Goal: Task Accomplishment & Management: Complete application form

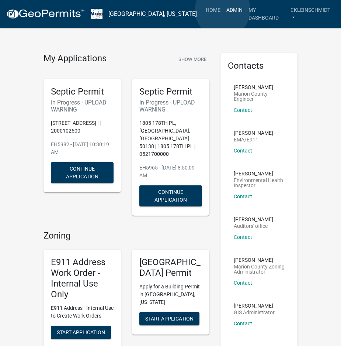
click at [224, 10] on link "Admin" at bounding box center [235, 10] width 22 height 14
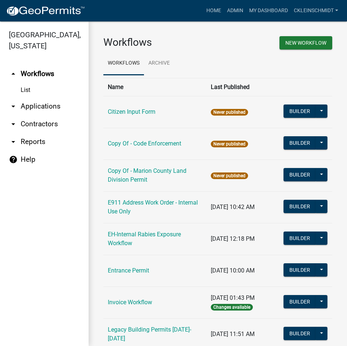
click at [38, 97] on link "arrow_drop_down Applications" at bounding box center [44, 106] width 89 height 18
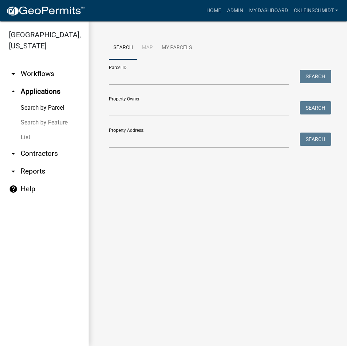
click at [32, 130] on link "List" at bounding box center [44, 137] width 89 height 15
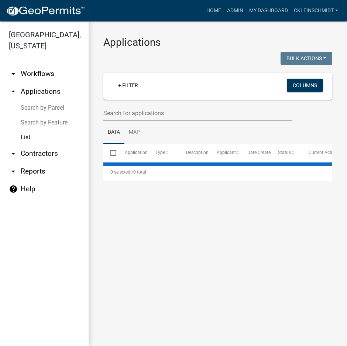
click at [155, 102] on wm-filter-builder "+ Filter Columns" at bounding box center [217, 97] width 229 height 48
click at [153, 109] on input "text" at bounding box center [197, 112] width 189 height 15
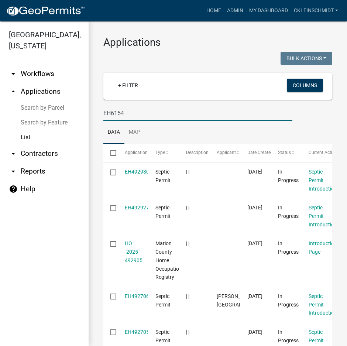
type input "EH6154"
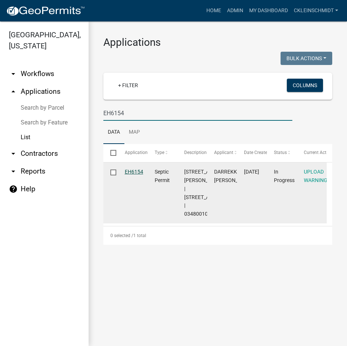
click at [128, 171] on link "EH6154" at bounding box center [134, 172] width 18 height 6
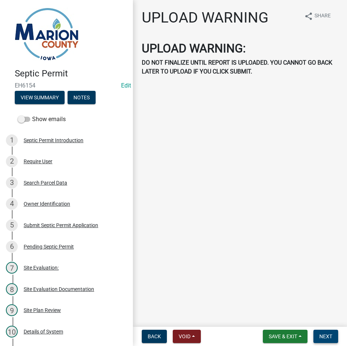
click at [321, 335] on span "Next" at bounding box center [325, 336] width 13 height 6
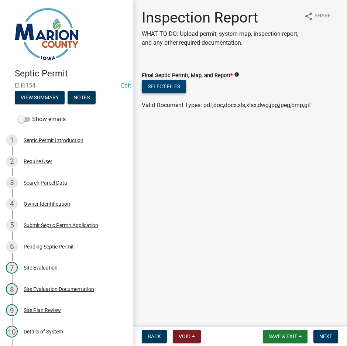
click at [162, 86] on button "Select files" at bounding box center [164, 86] width 44 height 13
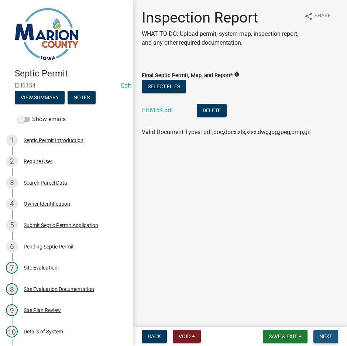
click at [331, 338] on span "Next" at bounding box center [325, 336] width 13 height 6
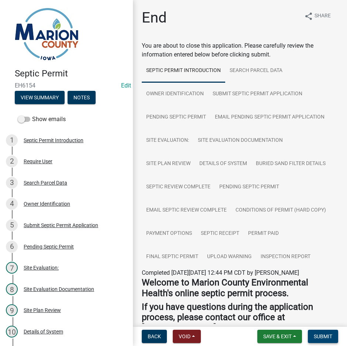
click at [322, 331] on button "Submit" at bounding box center [323, 335] width 30 height 13
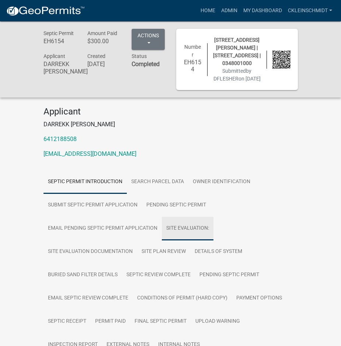
click at [189, 236] on link "Site Evaluation:" at bounding box center [188, 229] width 52 height 24
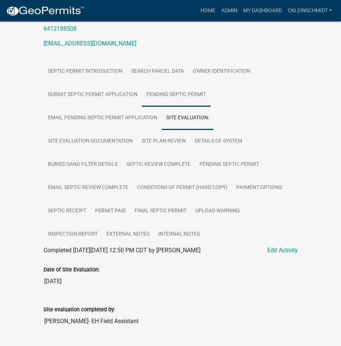
scroll to position [111, 0]
